Goal: Information Seeking & Learning: Check status

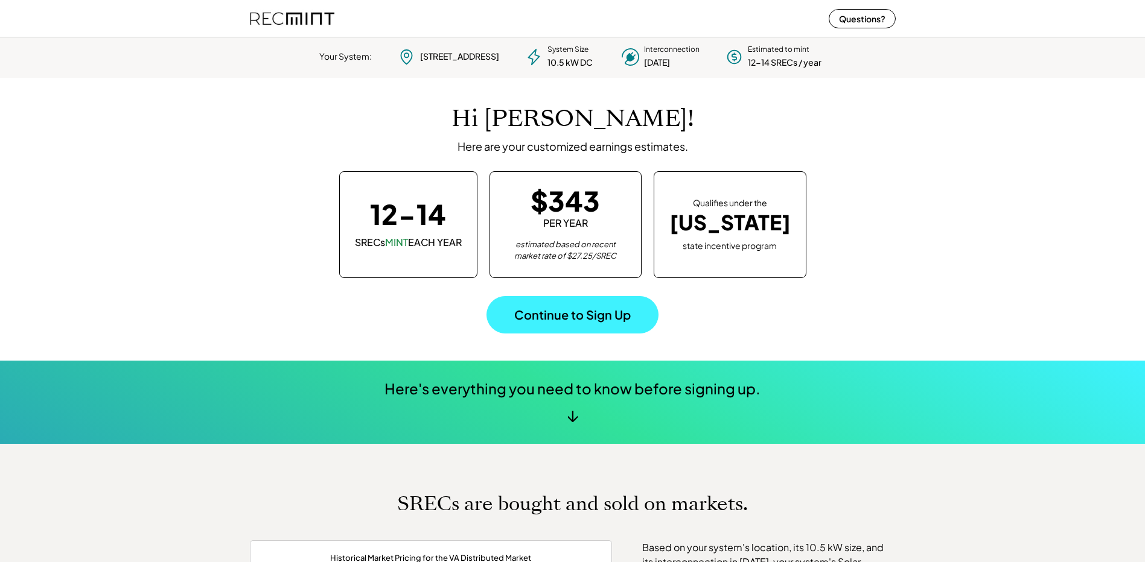
click at [607, 314] on button "Continue to Sign Up" at bounding box center [572, 314] width 172 height 37
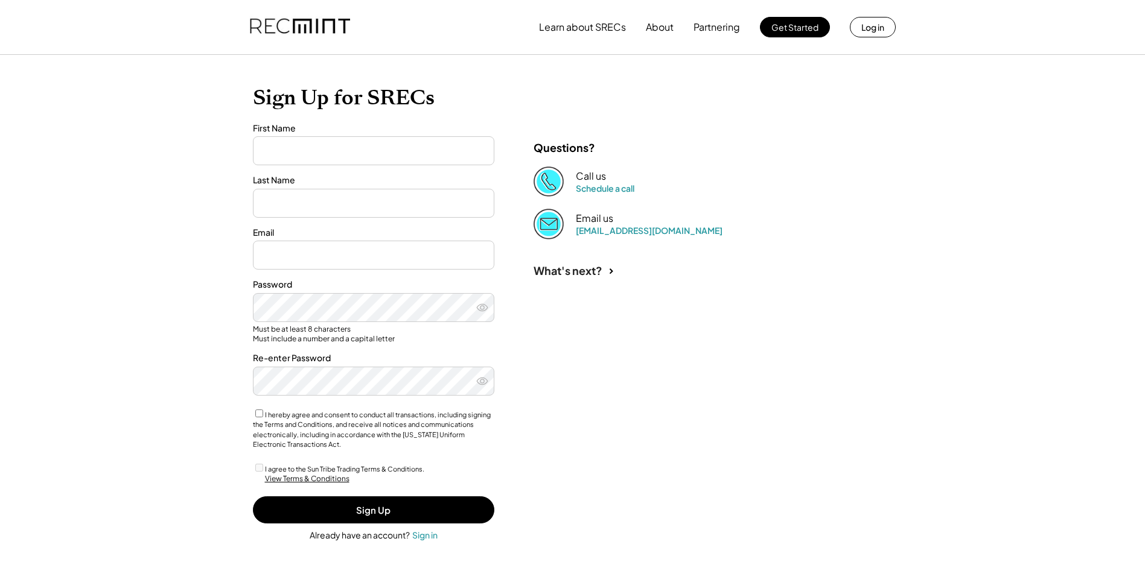
type input "**"
type input "*****"
type input "**********"
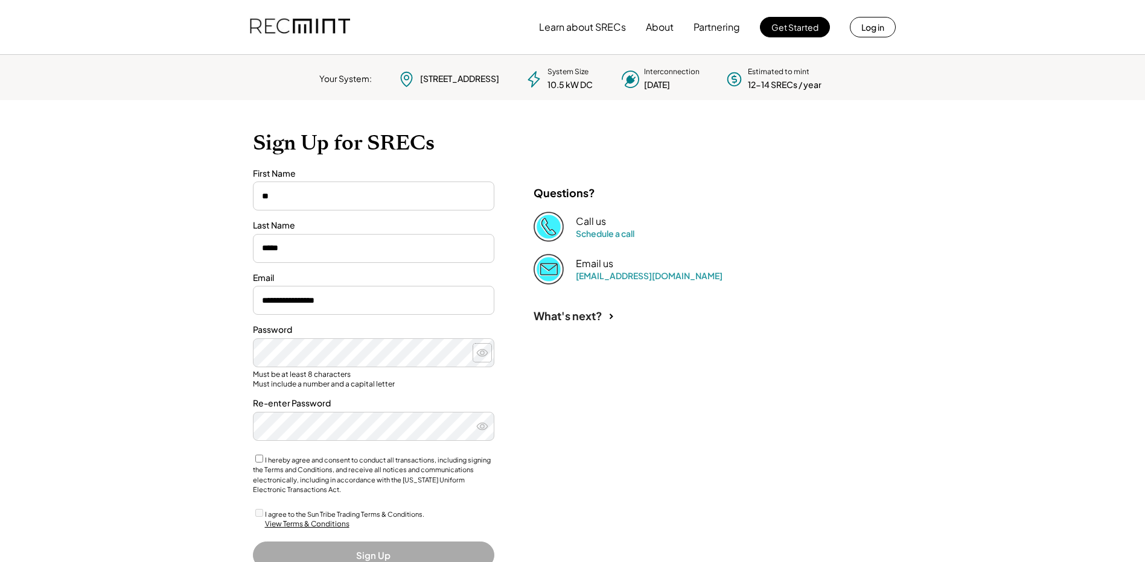
click at [479, 351] on use at bounding box center [482, 352] width 11 height 7
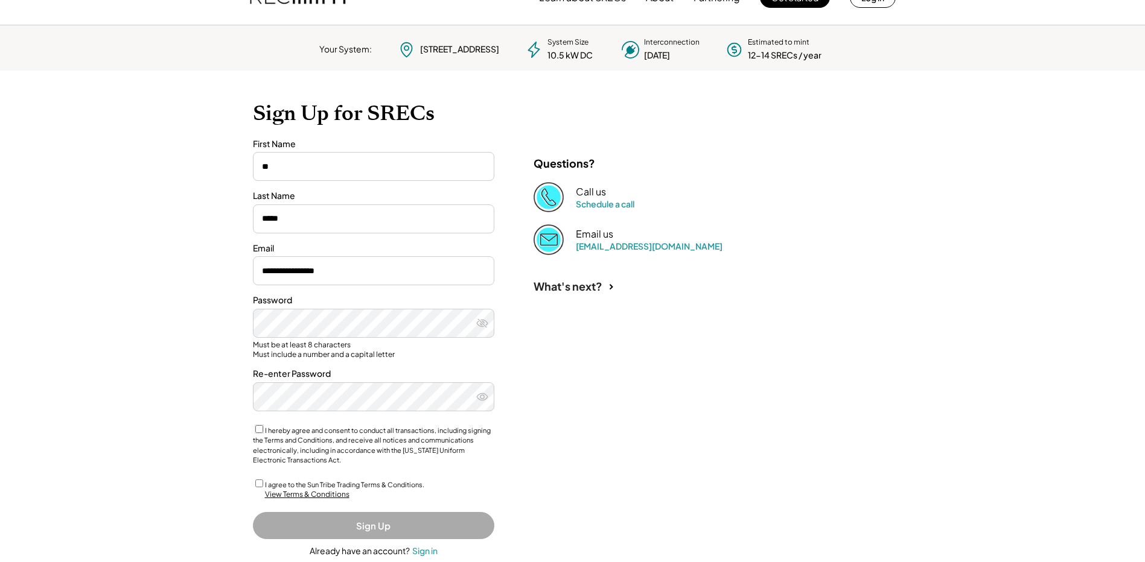
scroll to position [55, 0]
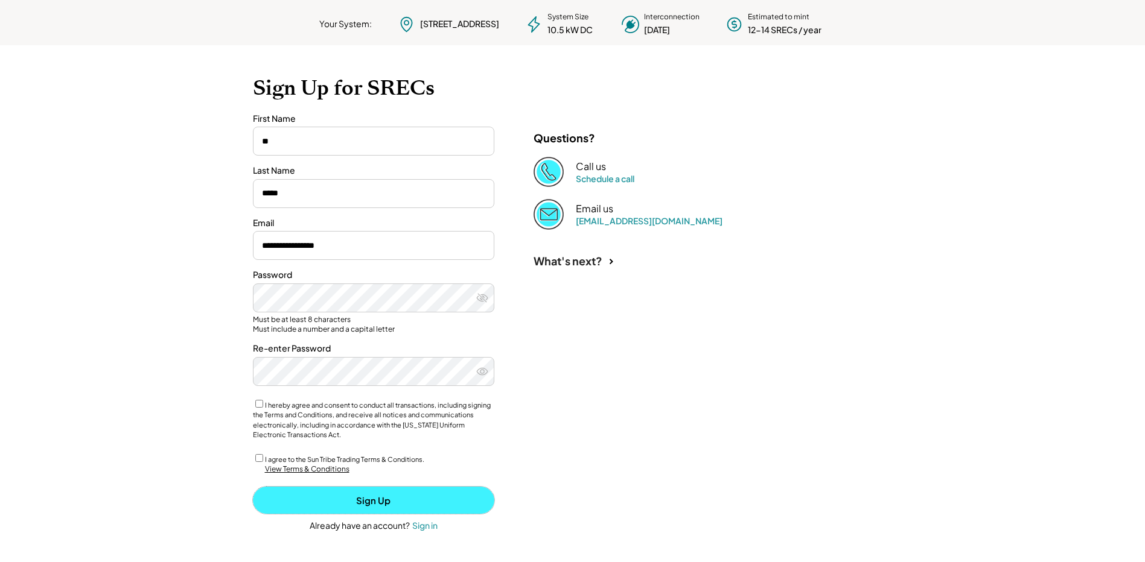
click at [370, 501] on button "Sign Up" at bounding box center [373, 500] width 241 height 27
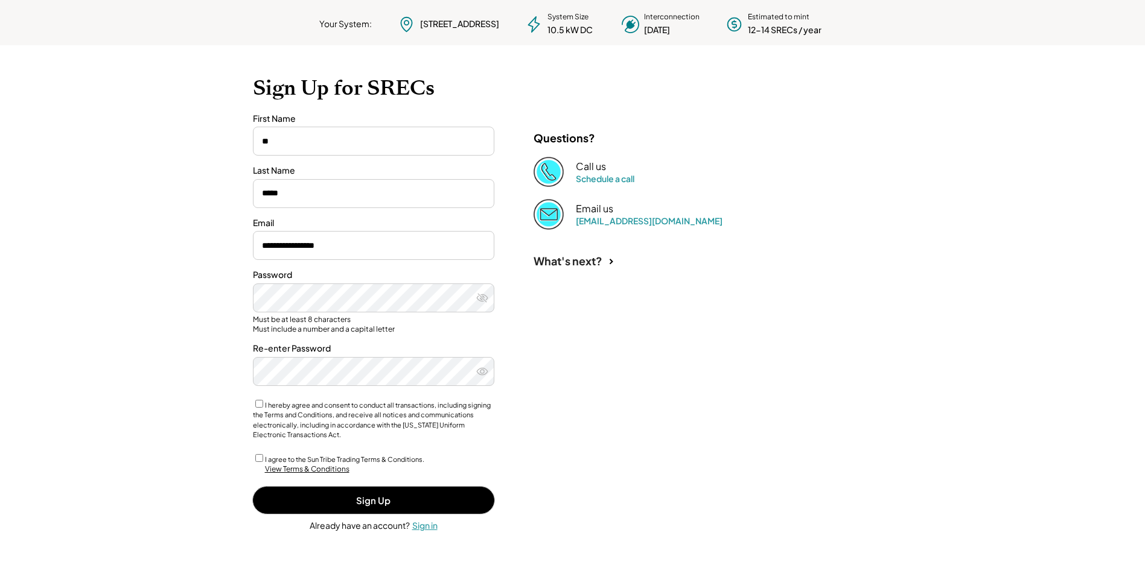
click at [427, 524] on div "Sign in" at bounding box center [424, 525] width 25 height 11
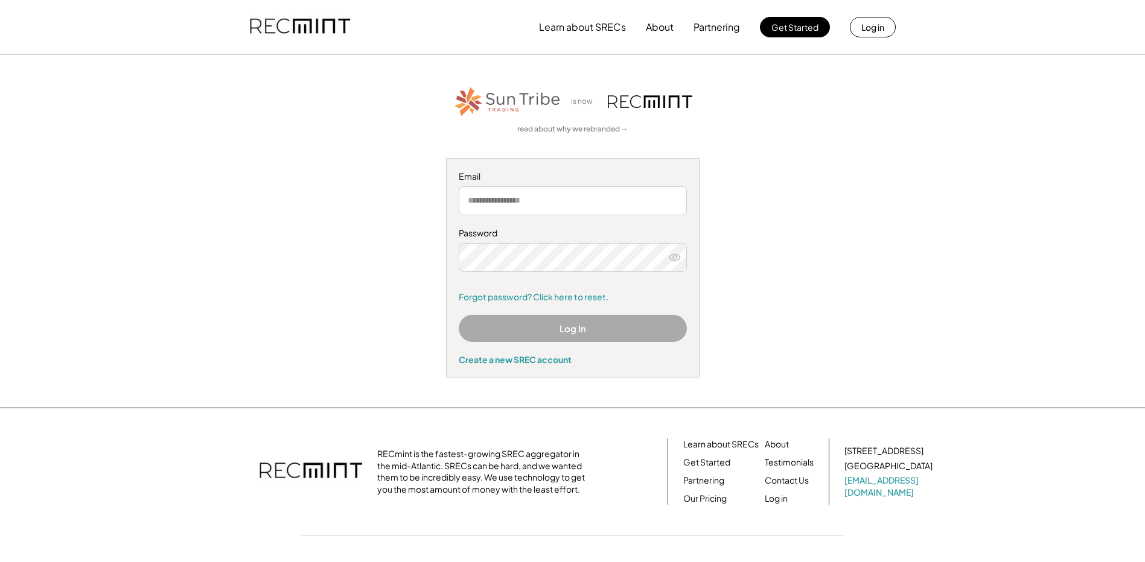
click at [553, 200] on input "email" at bounding box center [573, 200] width 228 height 29
drag, startPoint x: 553, startPoint y: 200, endPoint x: 495, endPoint y: 198, distance: 58.0
click at [495, 198] on input "email" at bounding box center [573, 200] width 228 height 29
drag, startPoint x: 495, startPoint y: 198, endPoint x: 466, endPoint y: 200, distance: 29.1
click at [466, 200] on input "email" at bounding box center [573, 200] width 228 height 29
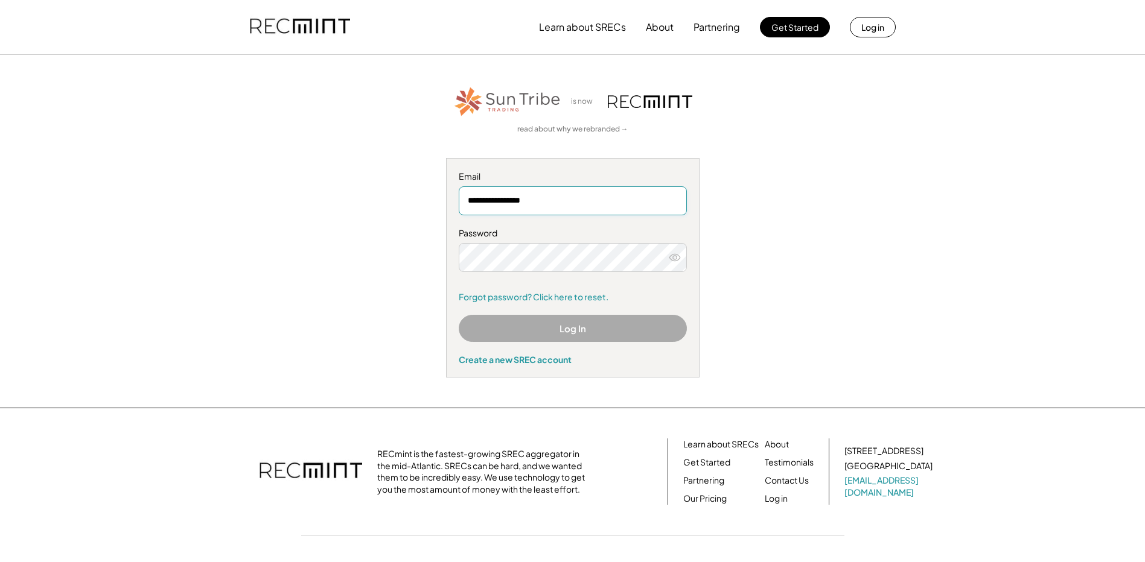
type input "**********"
click at [673, 258] on use at bounding box center [674, 257] width 11 height 7
click at [673, 258] on use at bounding box center [674, 257] width 11 height 9
click at [561, 328] on button "Log In" at bounding box center [573, 328] width 228 height 27
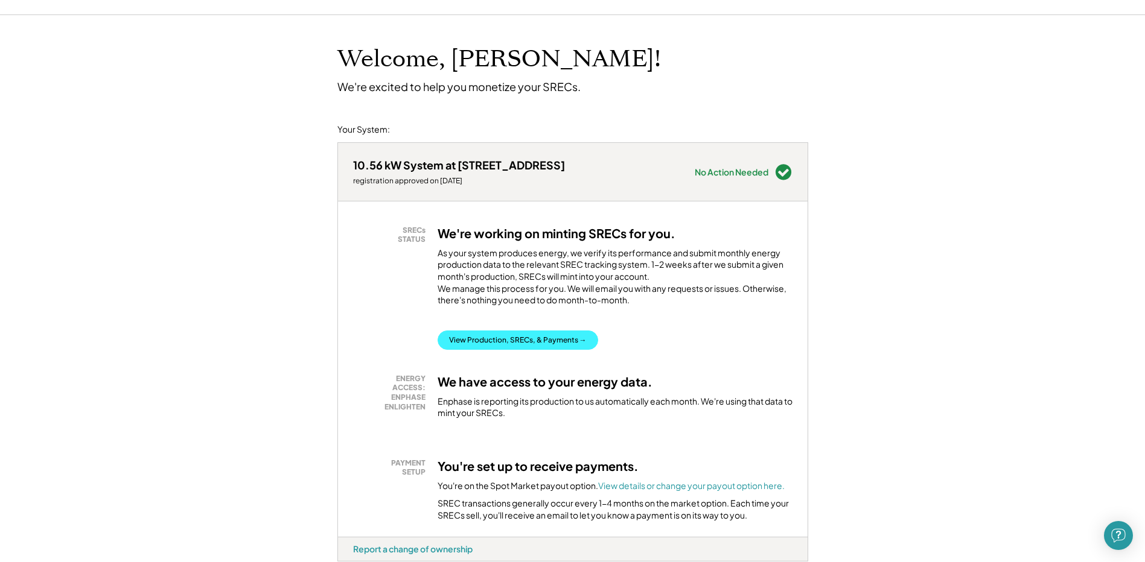
scroll to position [37, 0]
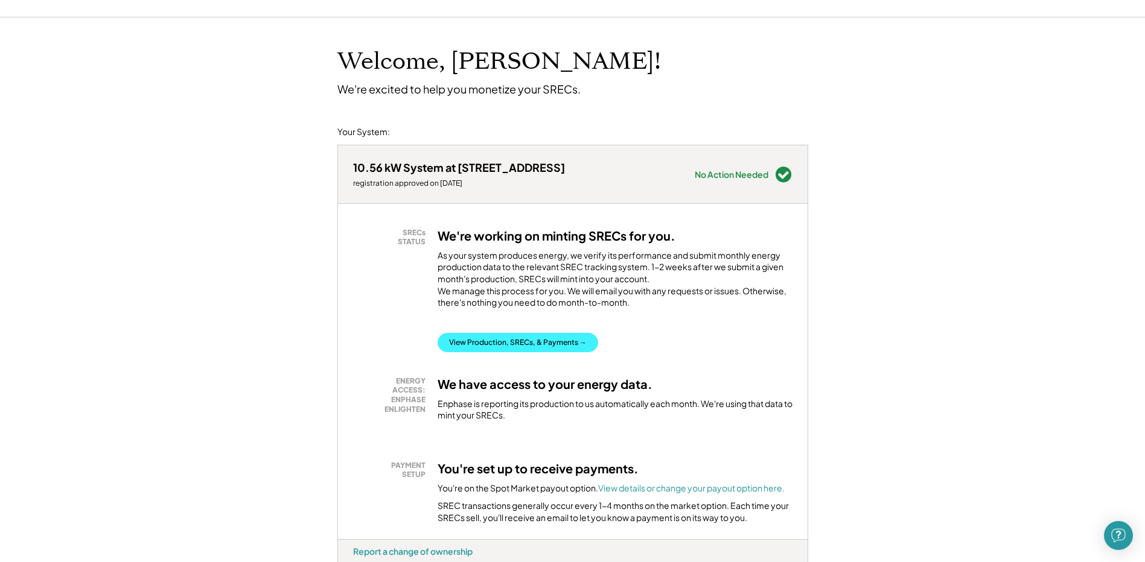
click at [541, 352] on button "View Production, SRECs, & Payments →" at bounding box center [518, 342] width 161 height 19
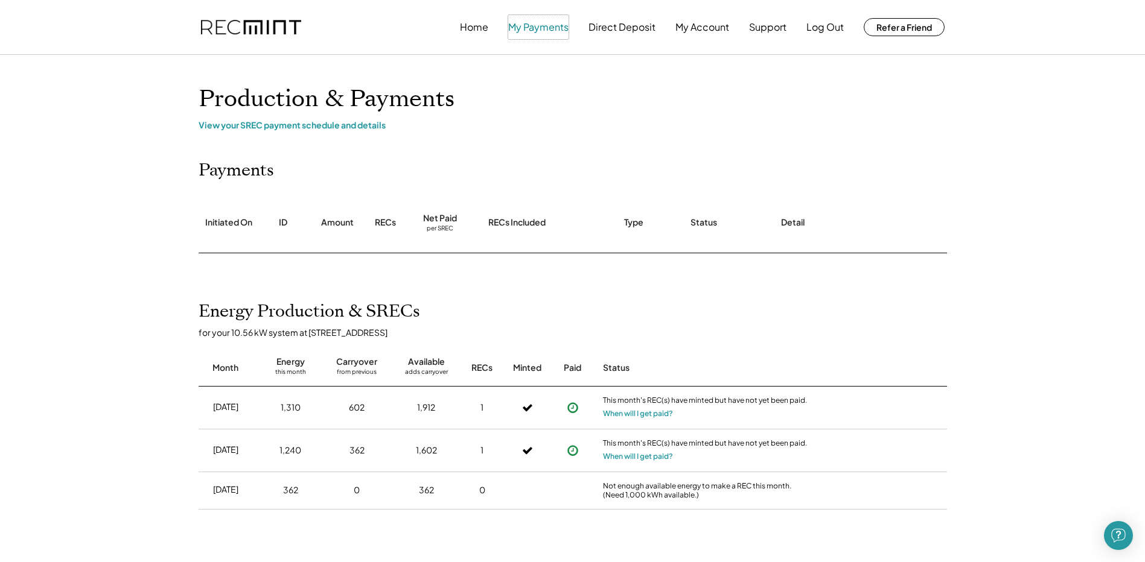
click at [544, 25] on button "My Payments" at bounding box center [538, 27] width 60 height 24
click at [365, 128] on div "View your SREC payment schedule and details" at bounding box center [573, 124] width 748 height 11
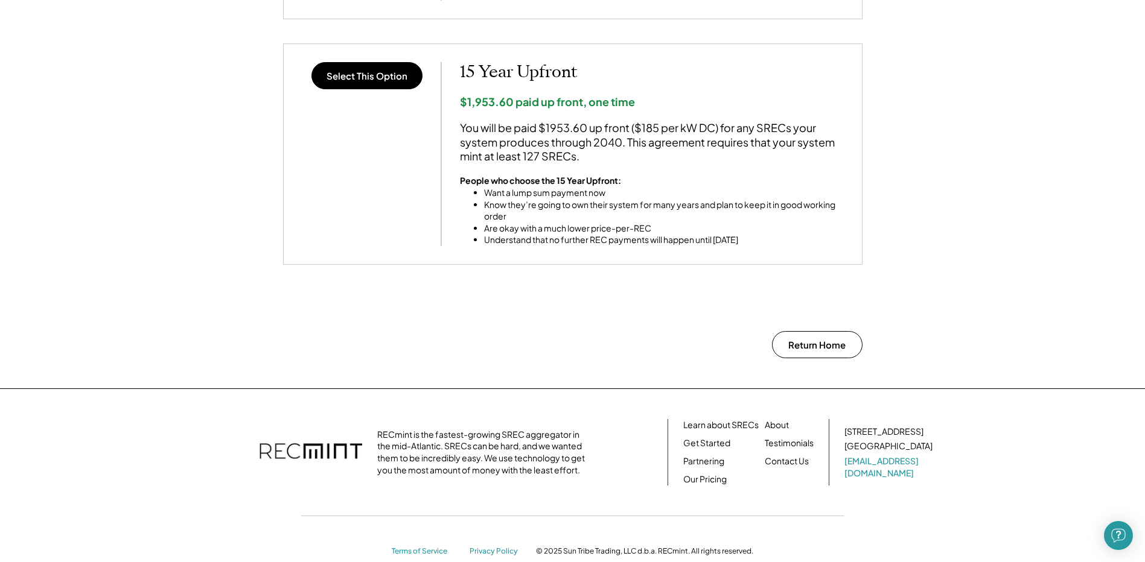
scroll to position [1074, 0]
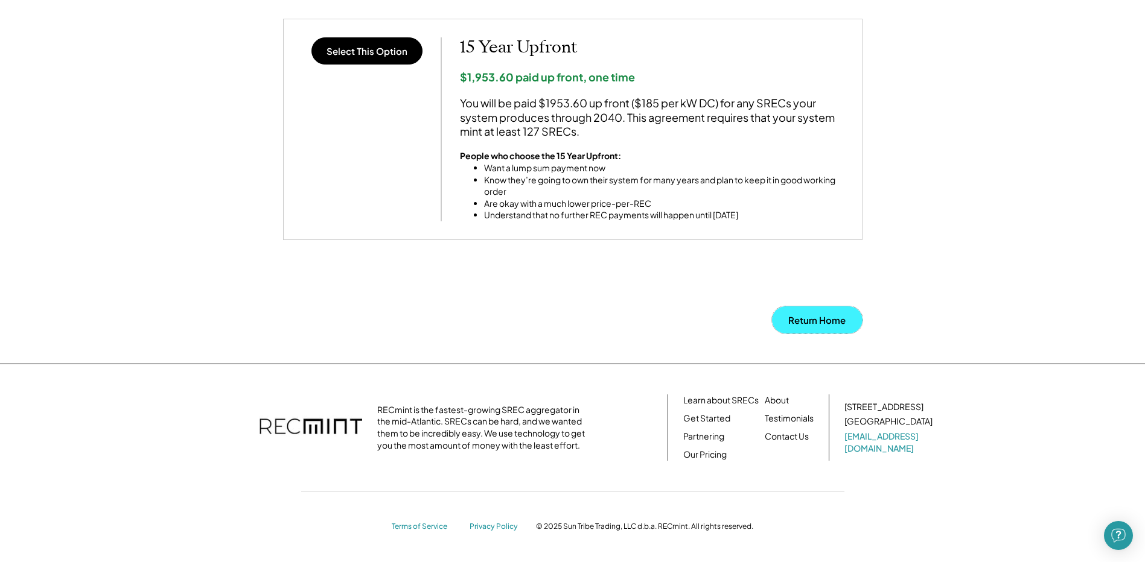
click at [817, 317] on button "Return Home" at bounding box center [817, 320] width 91 height 27
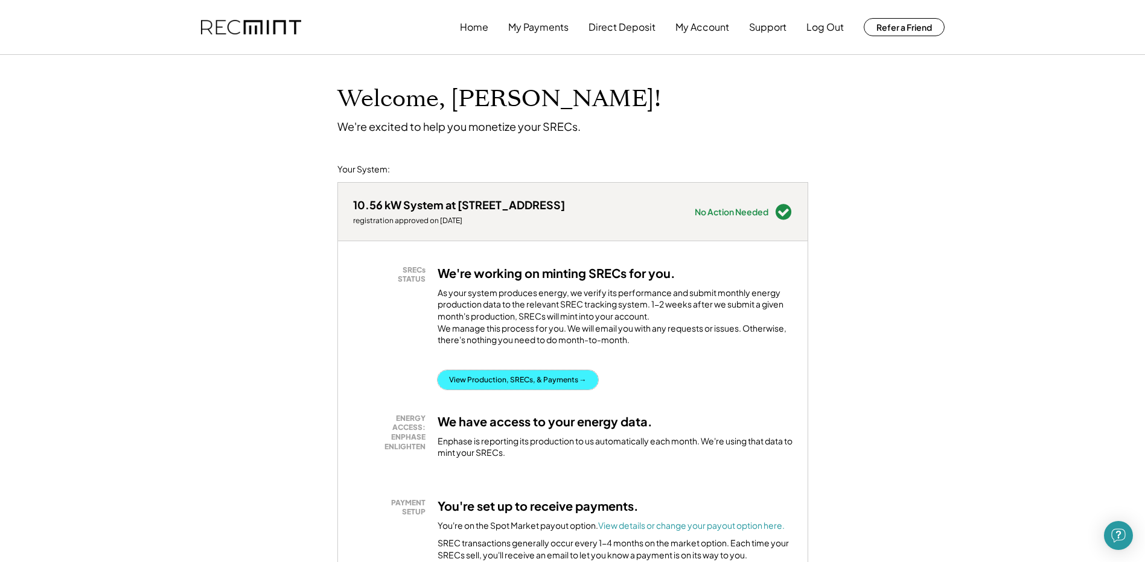
click at [544, 389] on button "View Production, SRECs, & Payments →" at bounding box center [518, 380] width 161 height 19
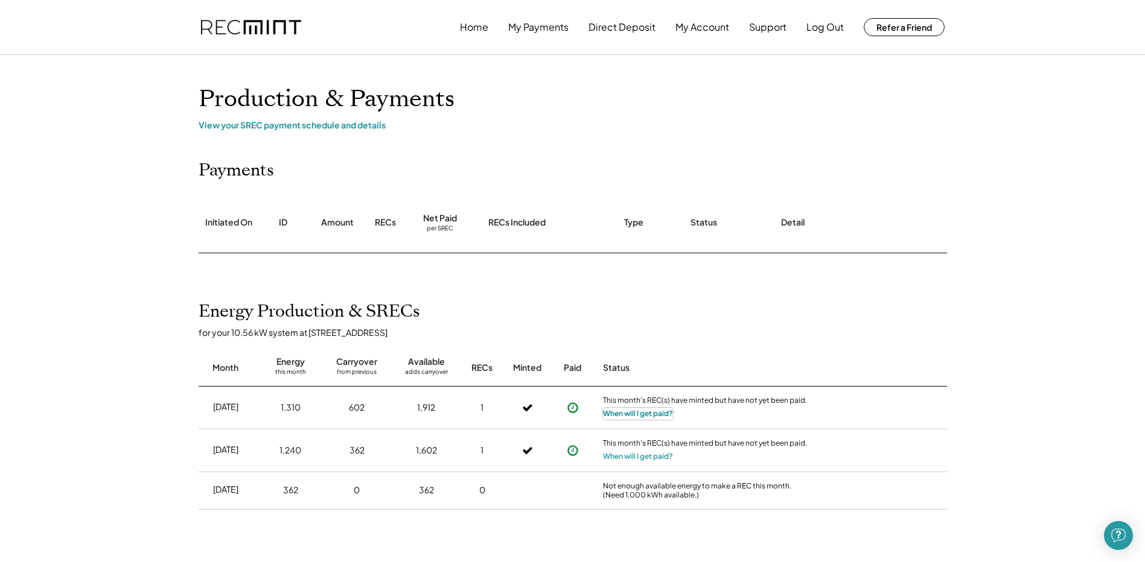
click at [643, 413] on button "When will I get paid?" at bounding box center [638, 414] width 70 height 12
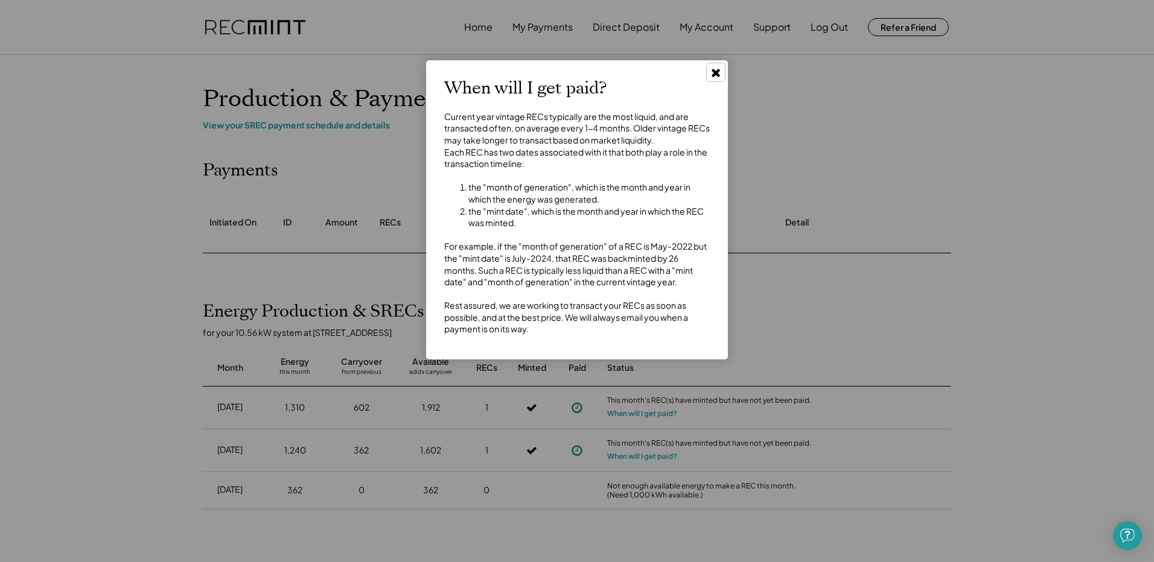
click at [717, 72] on use at bounding box center [716, 73] width 8 height 8
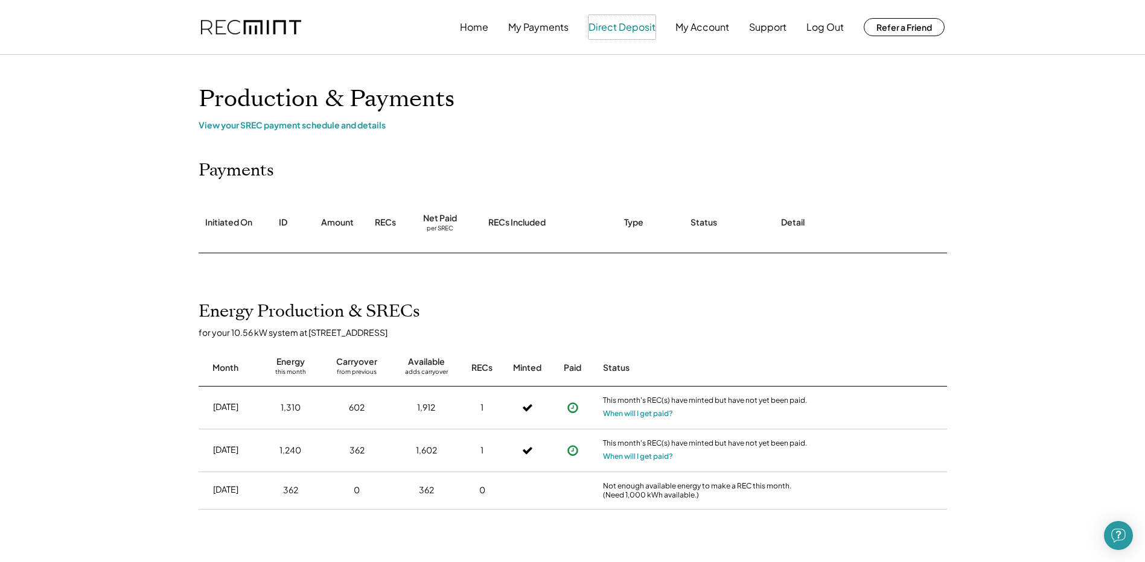
click at [622, 27] on button "Direct Deposit" at bounding box center [621, 27] width 67 height 24
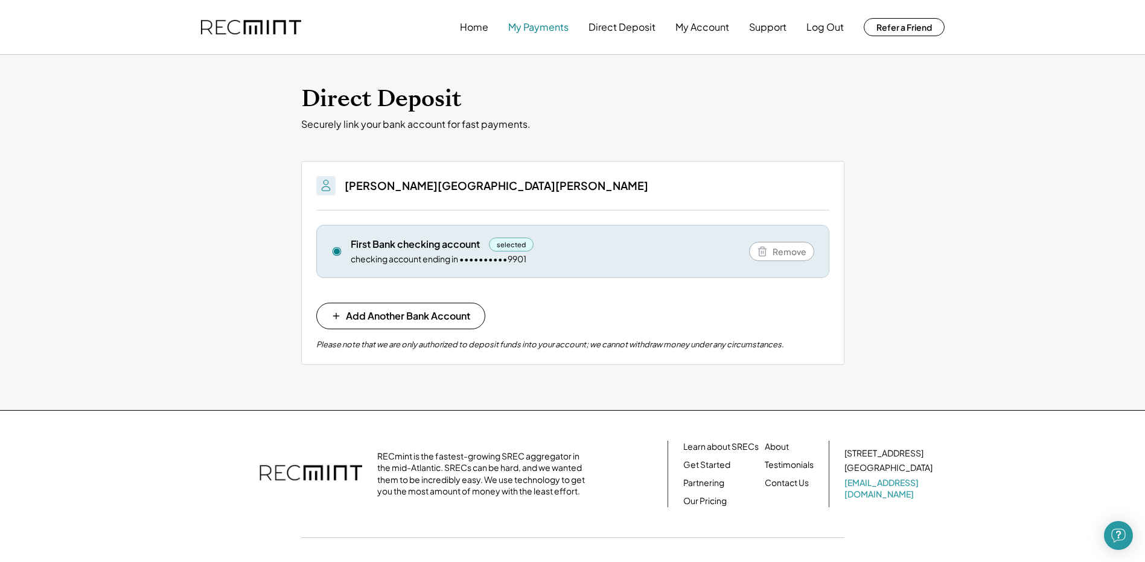
click at [522, 28] on button "My Payments" at bounding box center [538, 27] width 60 height 24
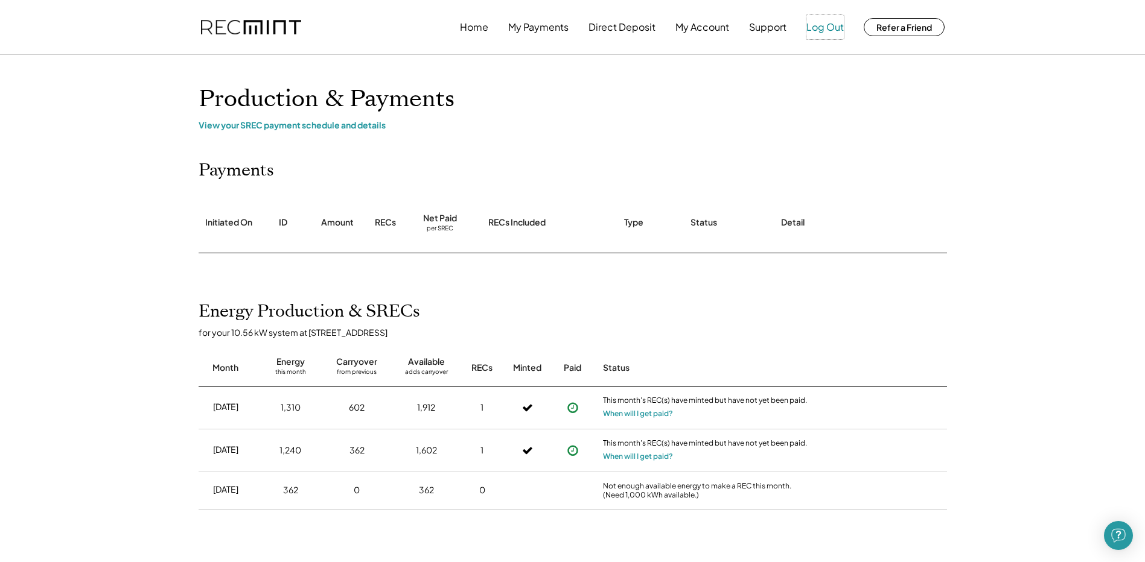
click at [833, 26] on button "Log Out" at bounding box center [824, 27] width 37 height 24
